Goal: Task Accomplishment & Management: Manage account settings

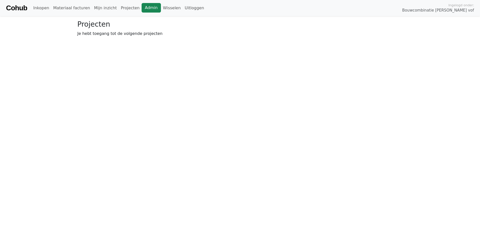
click at [142, 9] on link "Admin" at bounding box center [151, 8] width 19 height 10
click at [161, 7] on link "Wisselen" at bounding box center [172, 8] width 22 height 10
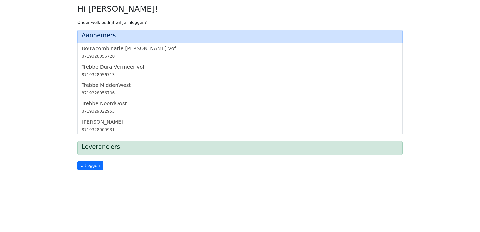
click at [124, 68] on h5 "Trebbe Dura Vermeer vof" at bounding box center [240, 67] width 317 height 6
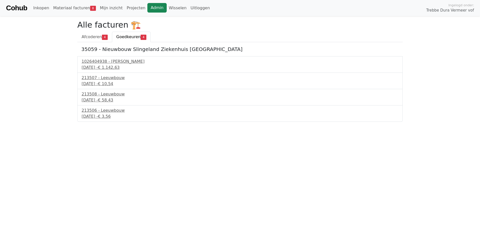
click at [147, 9] on link "Admin" at bounding box center [156, 8] width 19 height 10
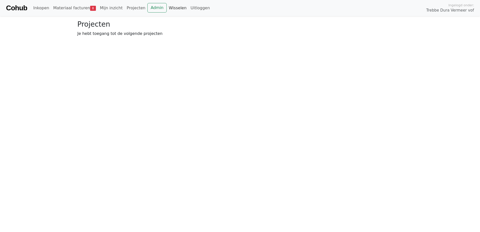
click at [167, 8] on link "Wisselen" at bounding box center [178, 8] width 22 height 10
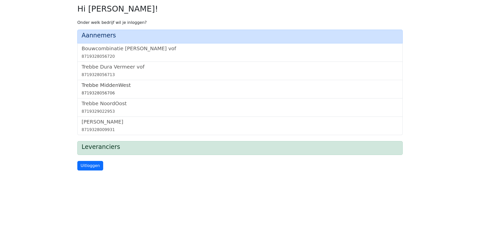
click at [104, 88] on h5 "Trebbe MiddenWest" at bounding box center [240, 85] width 317 height 6
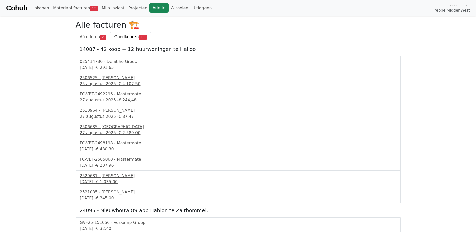
click at [151, 6] on link "Admin" at bounding box center [158, 8] width 19 height 10
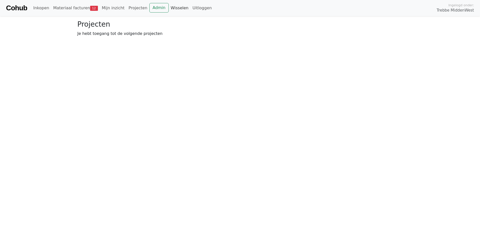
click at [170, 7] on link "Wisselen" at bounding box center [180, 8] width 22 height 10
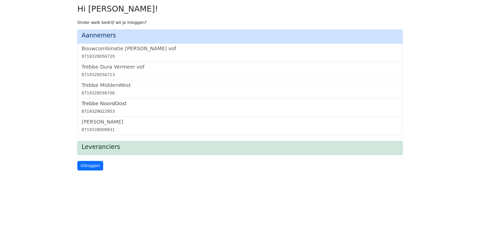
click at [107, 104] on h5 "Trebbe NoordOost" at bounding box center [240, 103] width 317 height 6
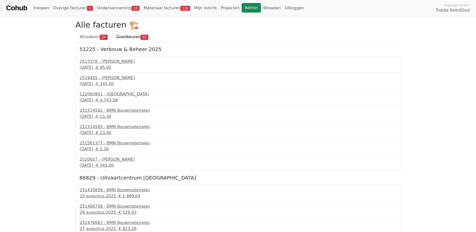
click at [242, 7] on link "Admin" at bounding box center [251, 8] width 19 height 10
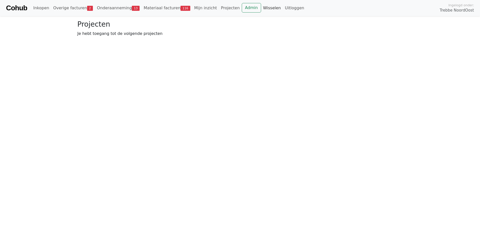
click at [261, 8] on link "Wisselen" at bounding box center [272, 8] width 22 height 10
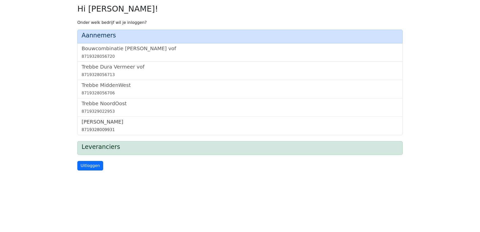
click at [104, 121] on h5 "[PERSON_NAME]" at bounding box center [240, 122] width 317 height 6
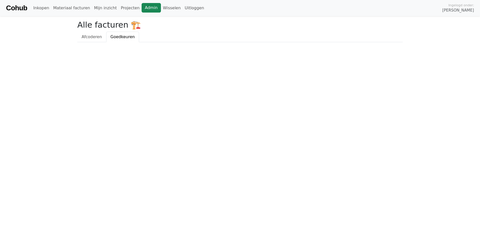
click at [142, 8] on link "Admin" at bounding box center [151, 8] width 19 height 10
click at [142, 6] on link "Admin" at bounding box center [151, 8] width 19 height 10
